Goal: Find specific page/section: Find specific page/section

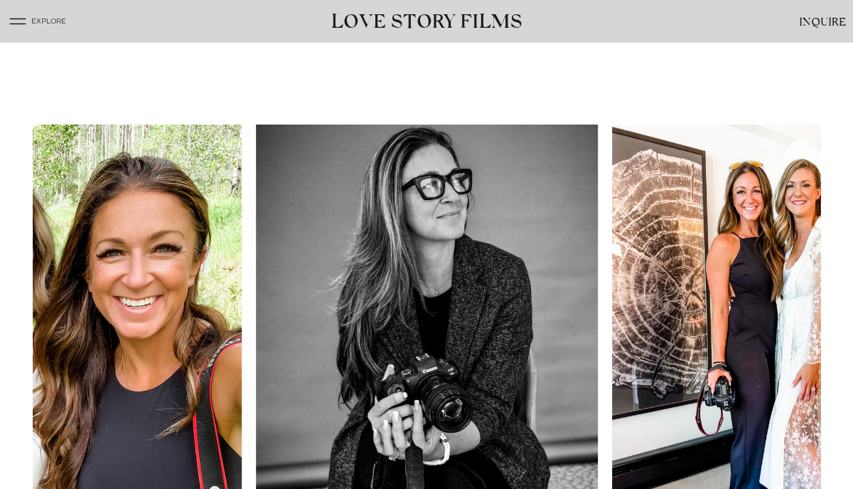
click at [19, 23] on icon at bounding box center [17, 21] width 21 height 21
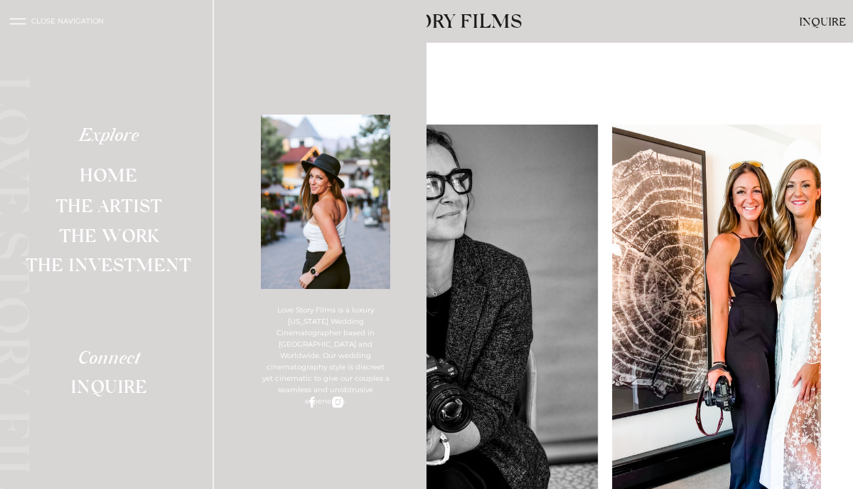
click at [110, 361] on h2 "Connect" at bounding box center [108, 360] width 107 height 22
click at [119, 385] on h2 "Inquire" at bounding box center [108, 385] width 107 height 22
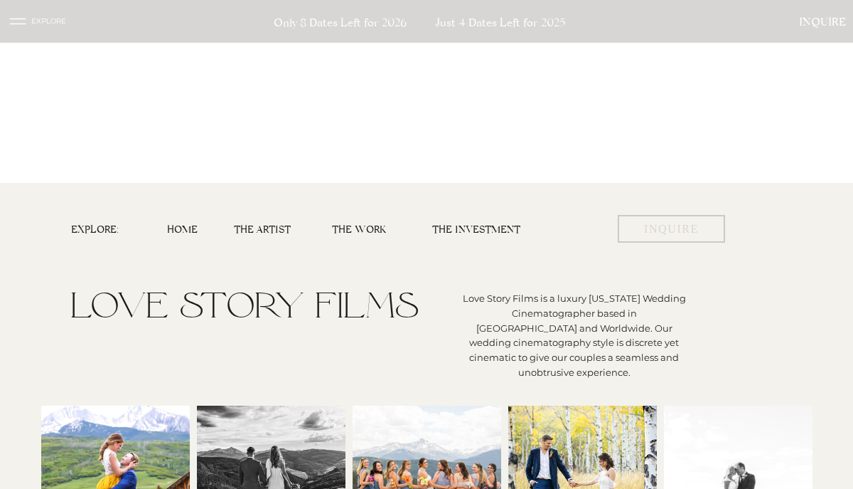
scroll to position [1430, 0]
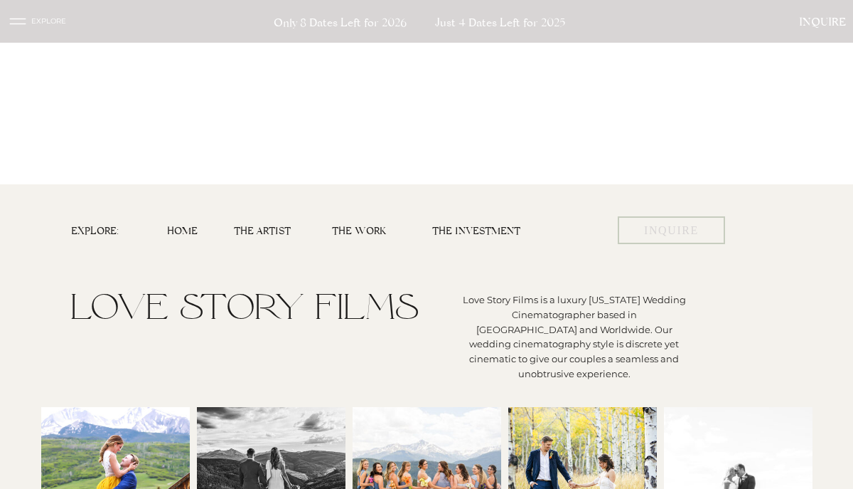
click at [265, 236] on h3 "The Artist" at bounding box center [264, 230] width 61 height 15
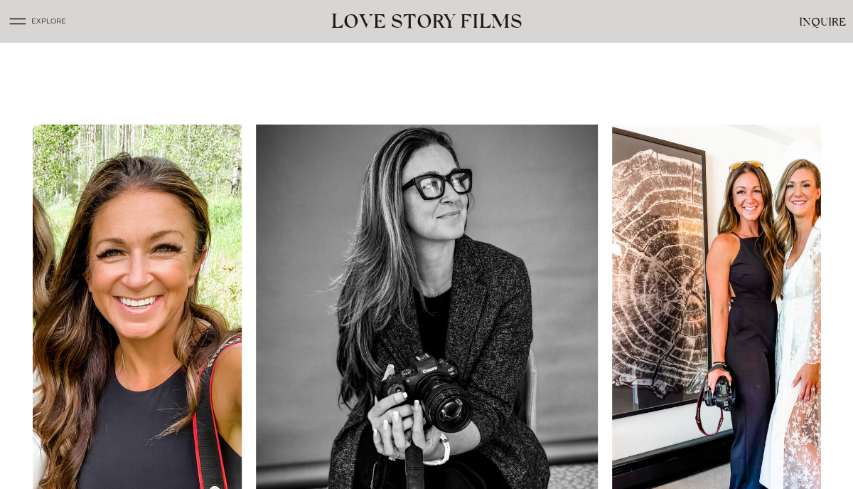
click at [824, 23] on h3 "Inquire" at bounding box center [816, 22] width 59 height 18
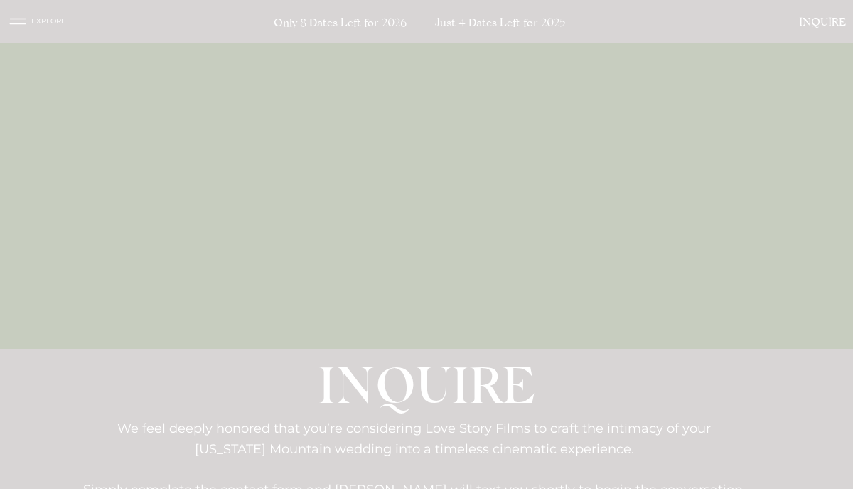
scroll to position [252, 0]
